Goal: Task Accomplishment & Management: Manage account settings

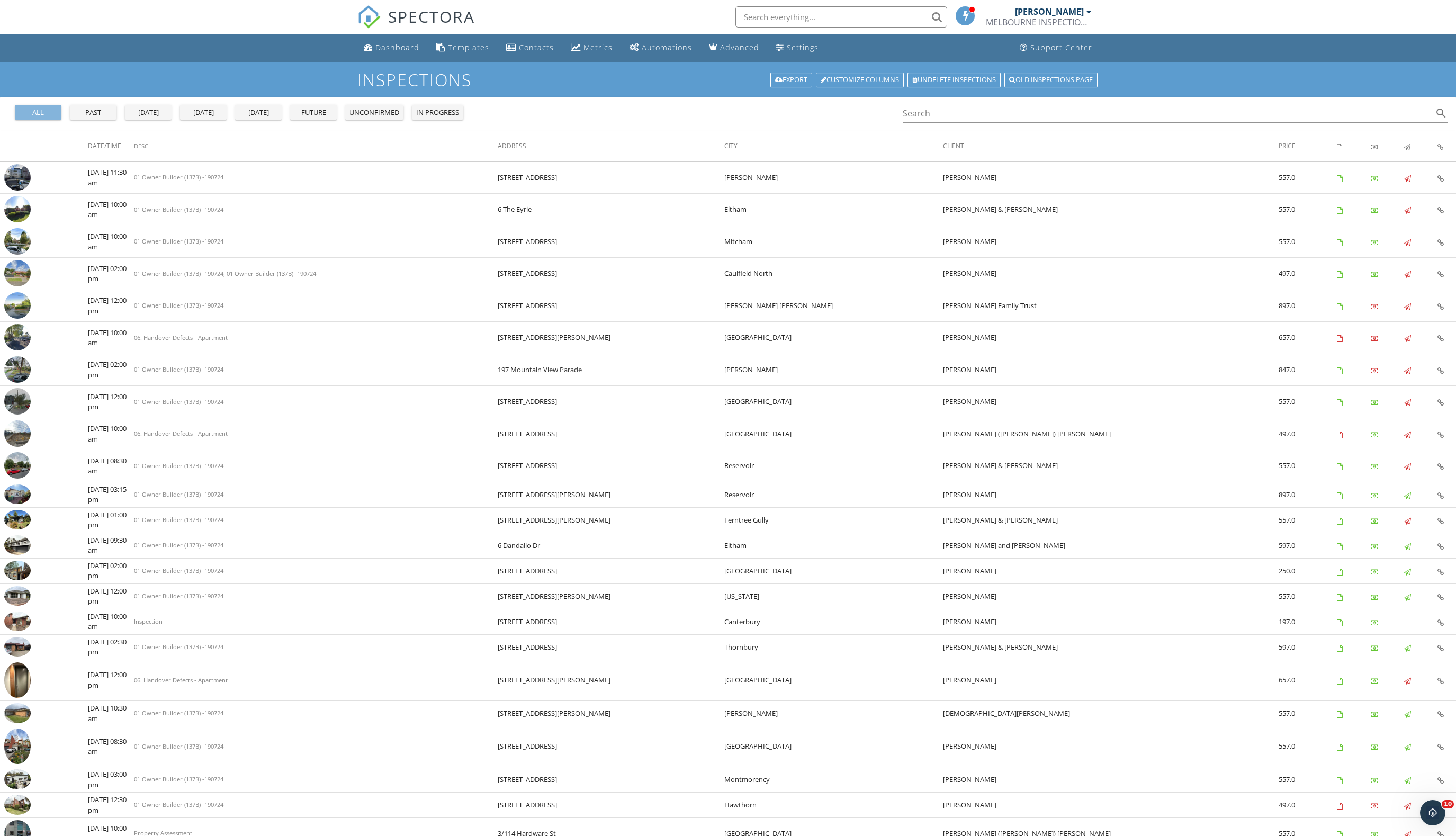
click at [45, 113] on div "all" at bounding box center [38, 112] width 38 height 10
click at [778, 76] on link "Export" at bounding box center [790, 80] width 42 height 15
click at [364, 51] on div "Dashboard" at bounding box center [368, 46] width 9 height 8
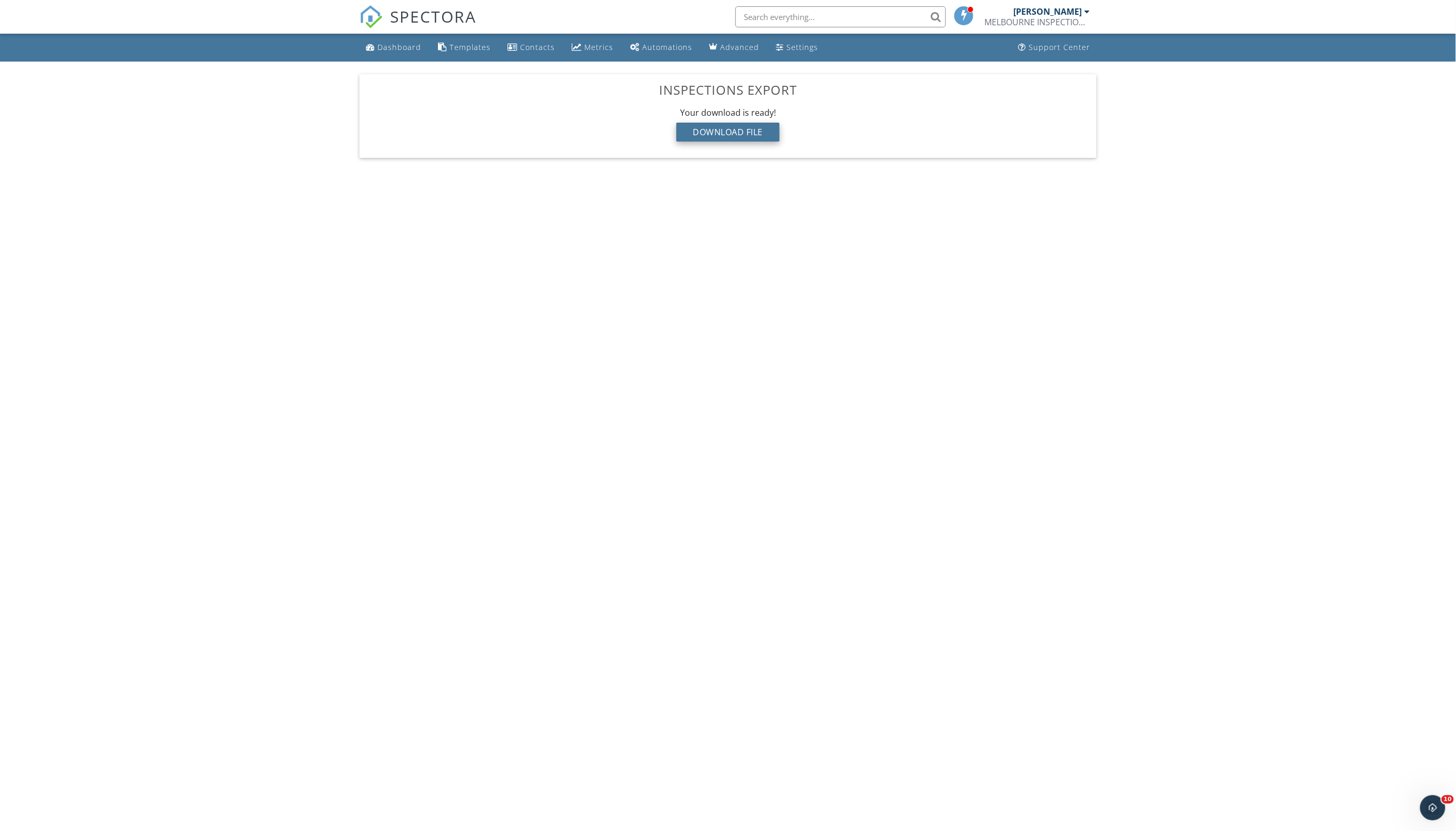
click at [692, 135] on div "Download File" at bounding box center [728, 132] width 103 height 19
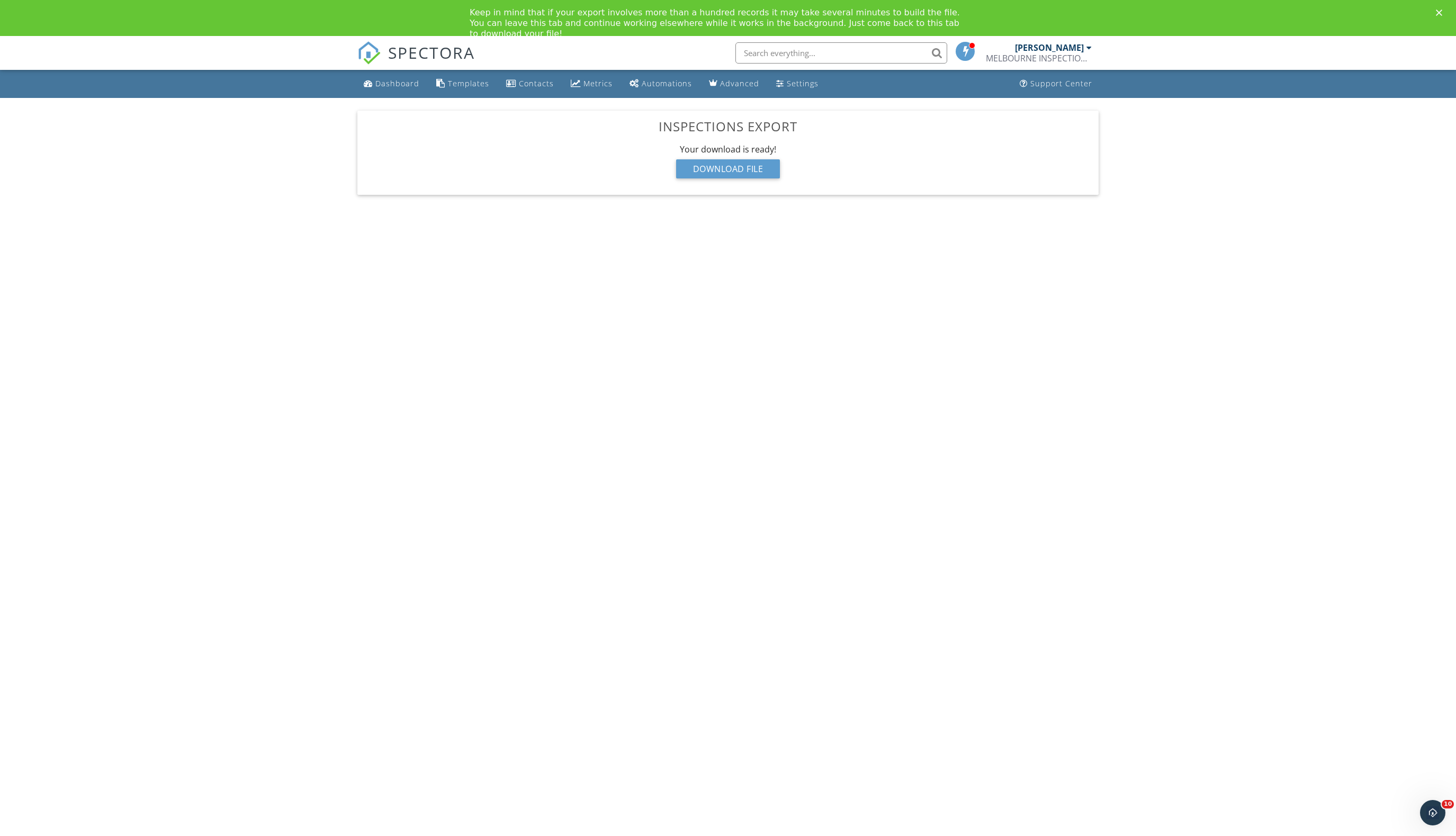
click at [1442, 12] on icon "Close" at bounding box center [1438, 12] width 6 height 6
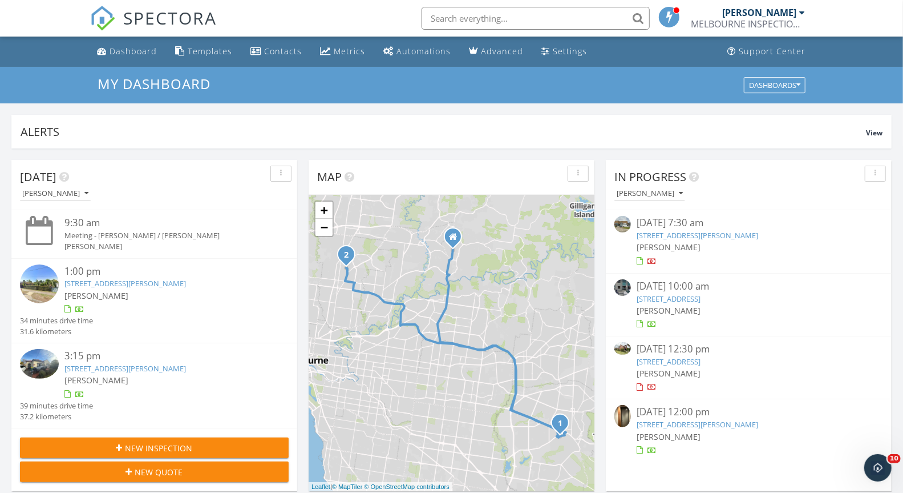
scroll to position [1039, 904]
click at [522, 17] on input "text" at bounding box center [536, 18] width 228 height 23
paste input "[STREET_ADDRESS]"
type input "[STREET_ADDRESS]"
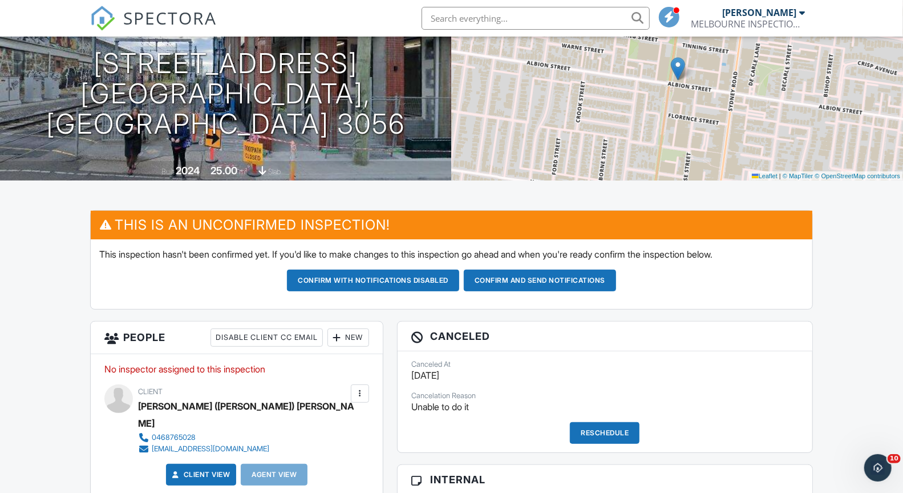
scroll to position [119, 0]
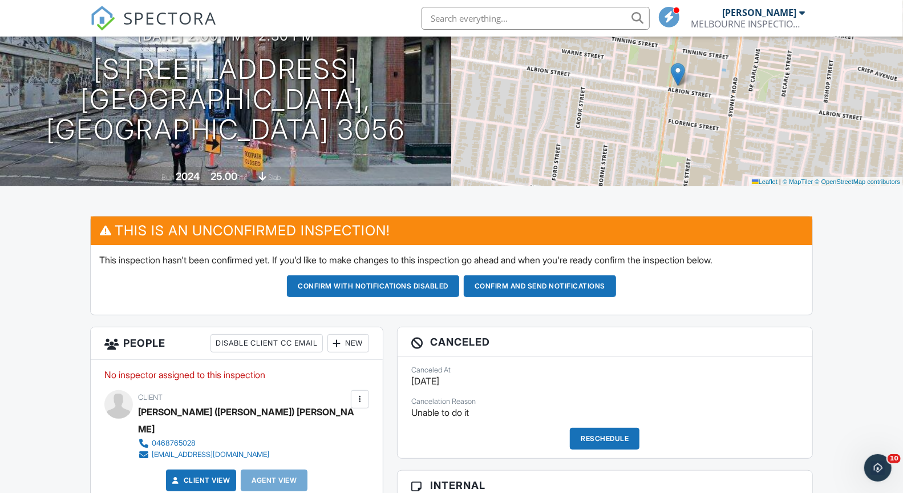
click at [804, 13] on div at bounding box center [803, 12] width 6 height 9
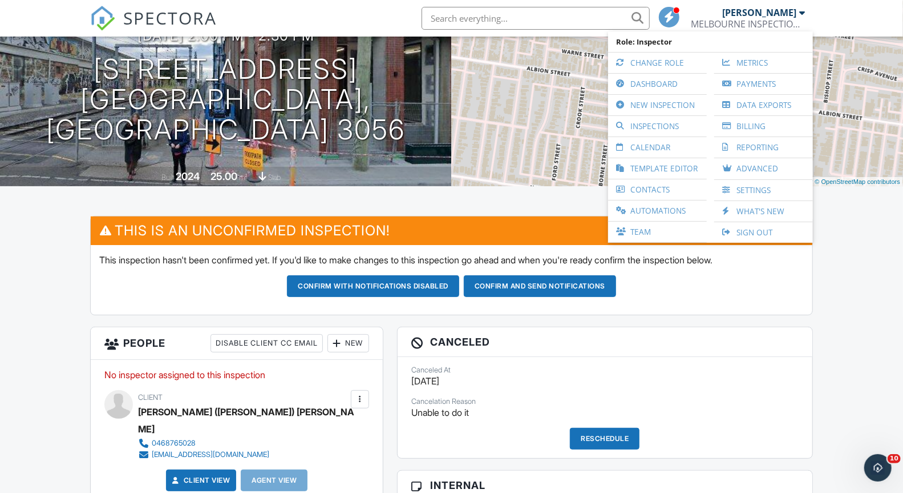
click at [769, 292] on div "Confirm with notifications disabled Confirm and send notifications" at bounding box center [451, 286] width 704 height 22
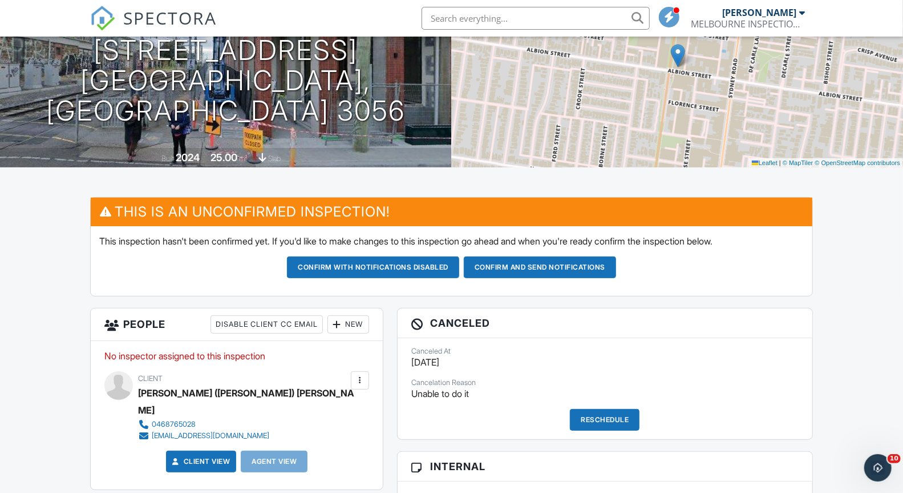
scroll to position [84, 0]
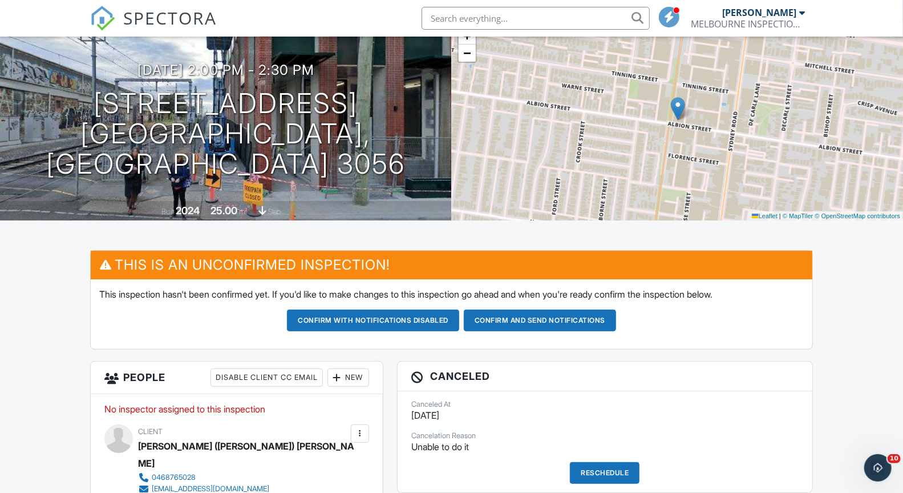
click at [806, 10] on link "Anthony Levan MELBOURNE INSPECTION SERVICES" at bounding box center [750, 18] width 117 height 37
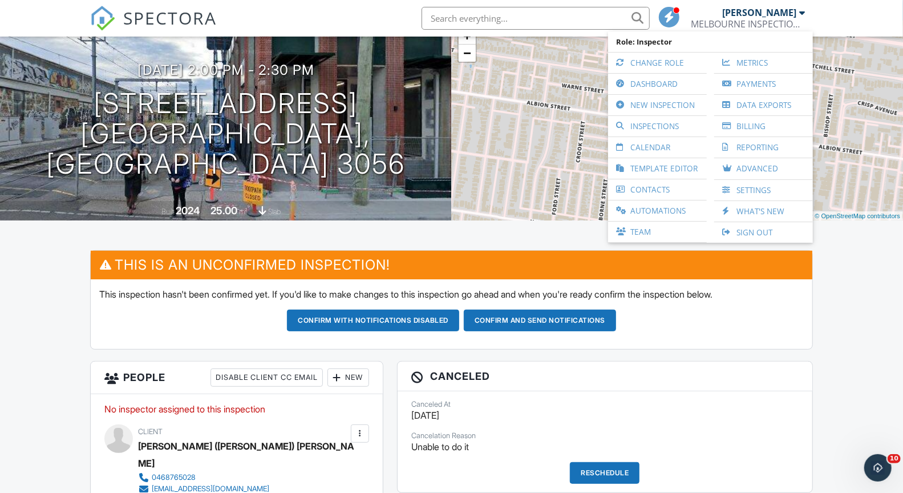
click at [749, 328] on div "Confirm with notifications disabled Confirm and send notifications" at bounding box center [451, 320] width 704 height 22
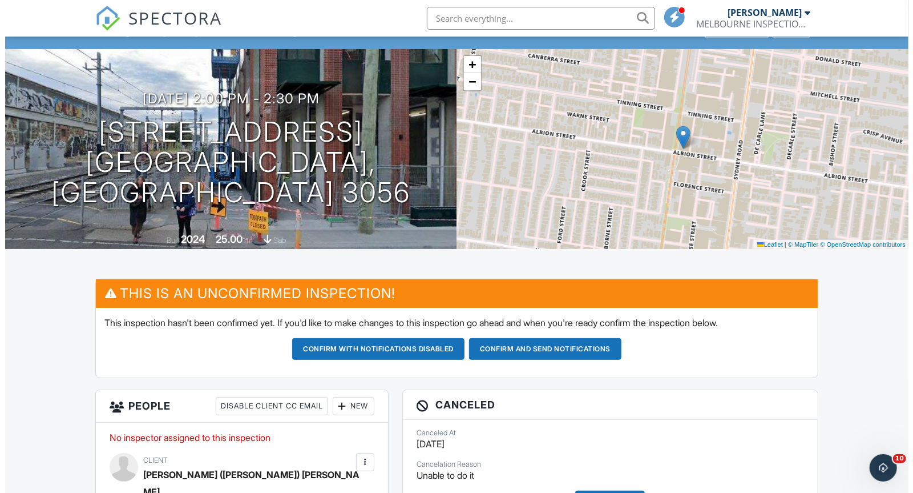
scroll to position [0, 0]
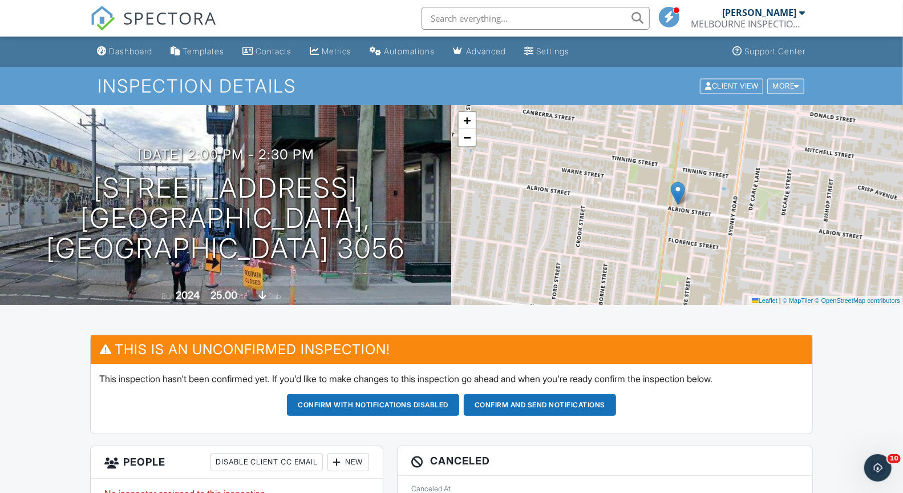
click at [800, 86] on div "More" at bounding box center [786, 85] width 37 height 15
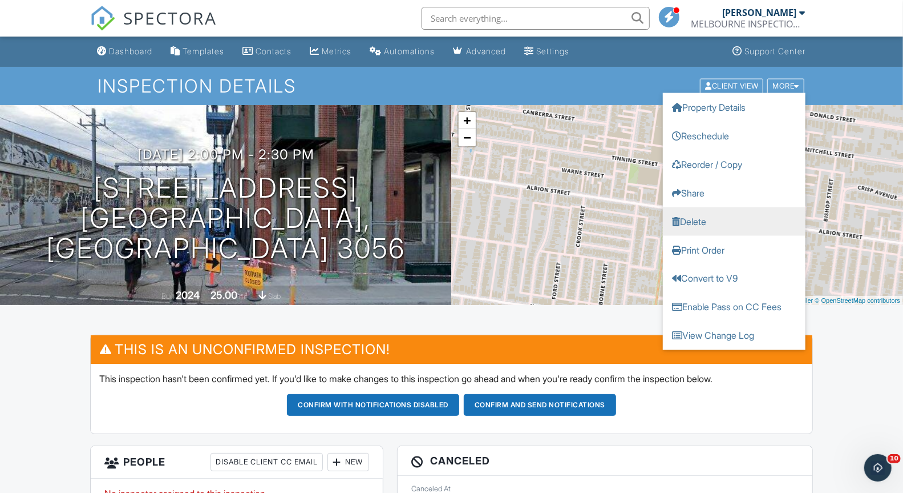
click at [716, 218] on link "Delete" at bounding box center [734, 221] width 143 height 29
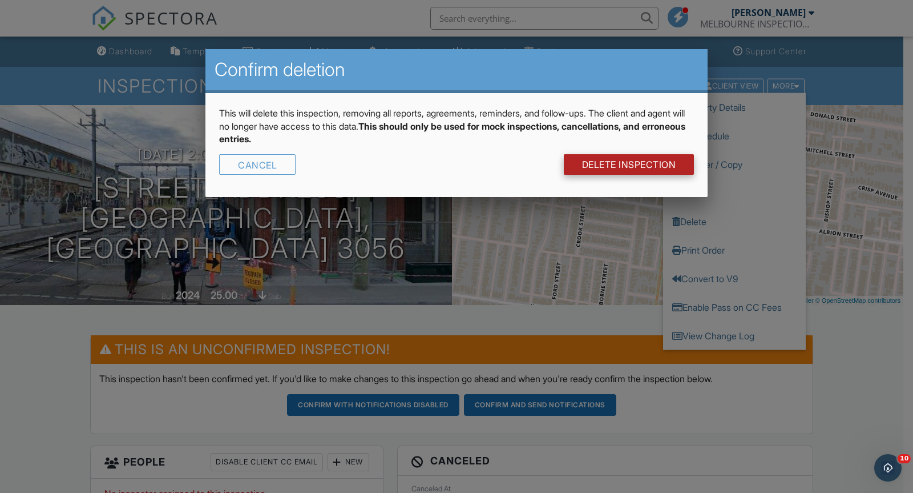
click at [625, 163] on link "DELETE Inspection" at bounding box center [629, 164] width 131 height 21
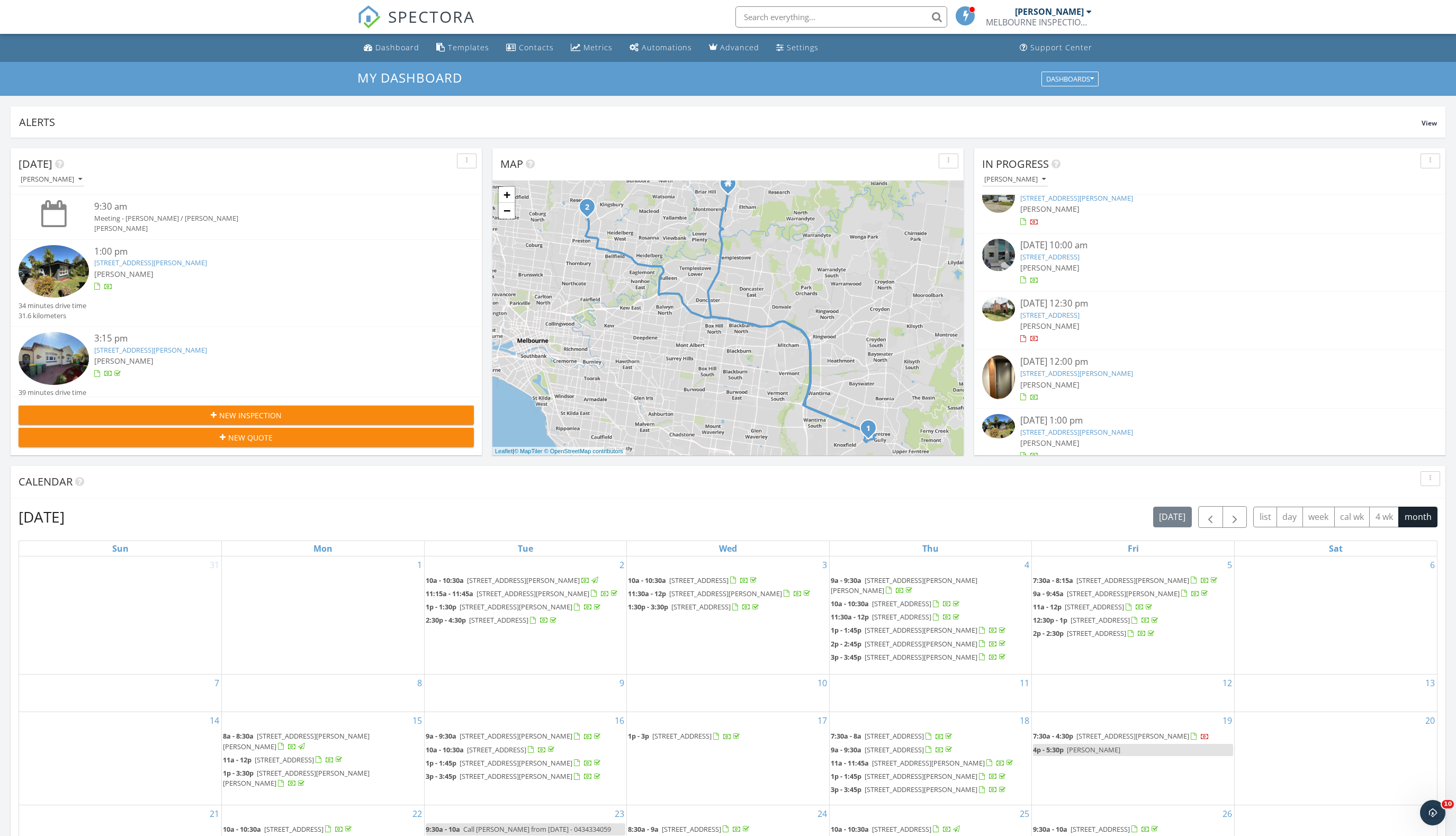
scroll to position [31, 0]
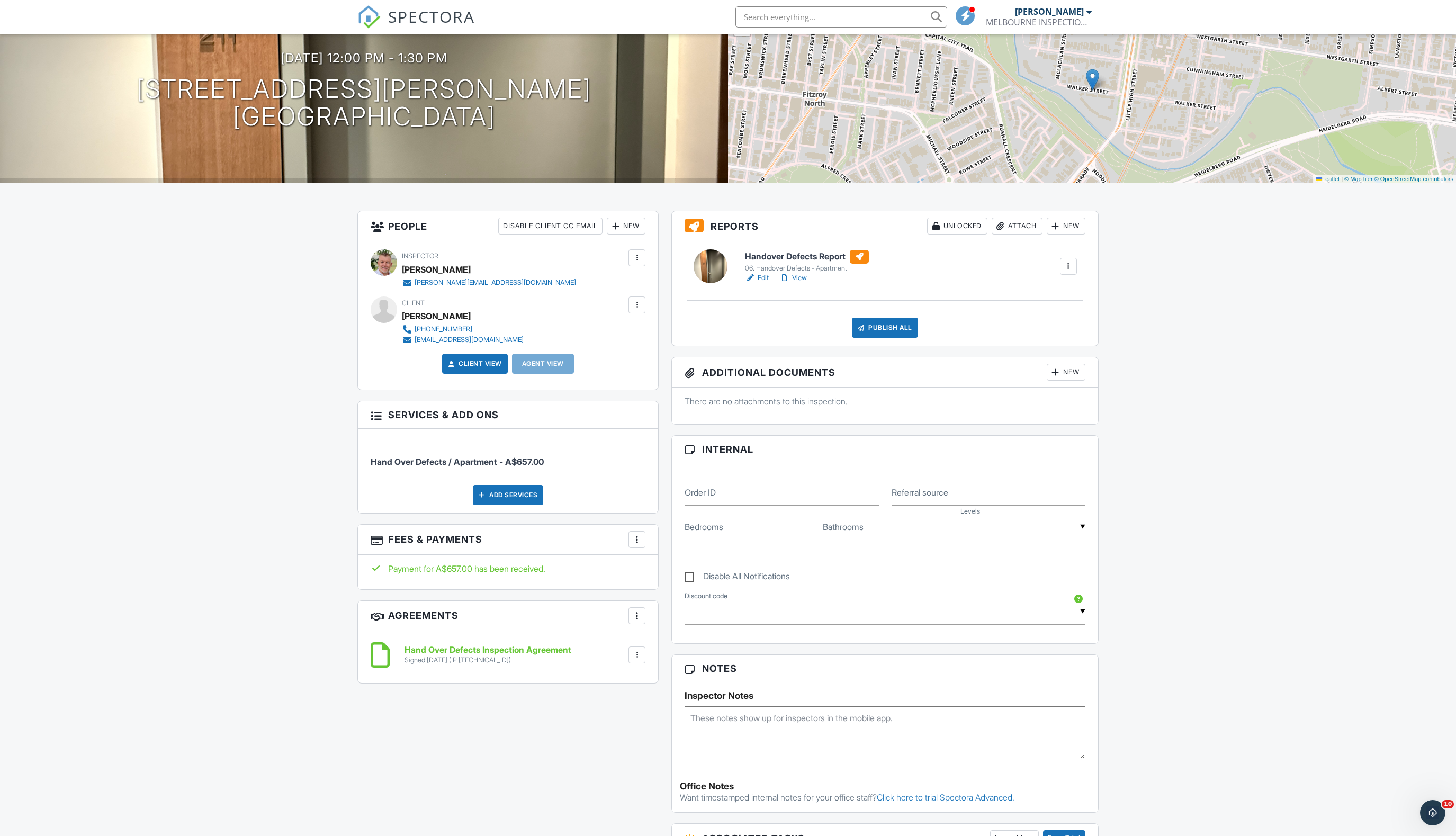
click at [766, 277] on link "Edit" at bounding box center [757, 277] width 24 height 10
